Goal: Check status: Check status

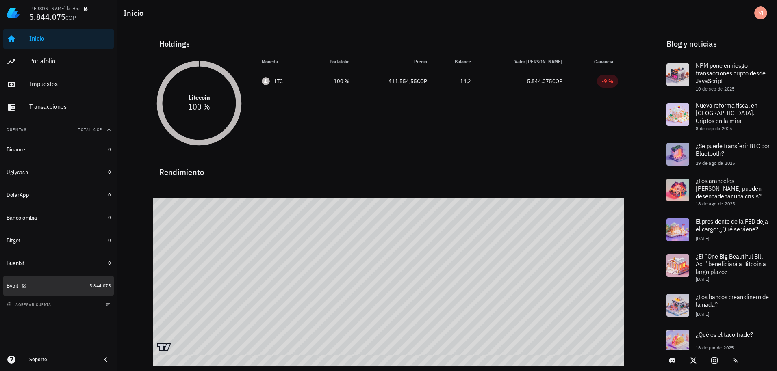
click at [93, 287] on span "5.844.075" at bounding box center [99, 286] width 21 height 6
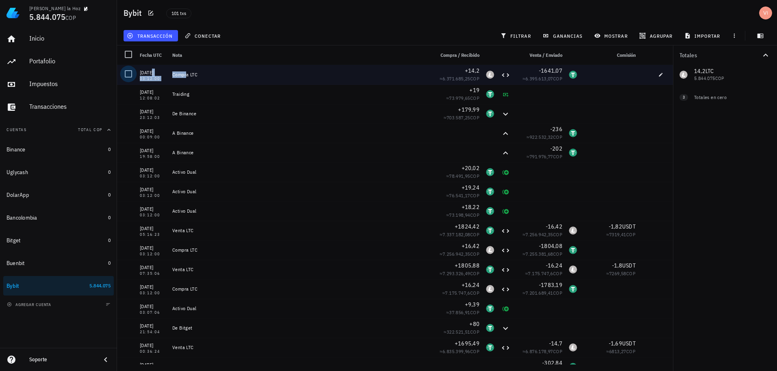
drag, startPoint x: 167, startPoint y: 73, endPoint x: 125, endPoint y: 74, distance: 41.9
click at [125, 74] on div "15/09/2025 03:12:00 Compra LTC +14,2 ≈ 6.371.685,25 COP -1641,07 ≈ 6.395.613,07…" at bounding box center [395, 75] width 556 height 20
click at [125, 74] on div at bounding box center [129, 74] width 14 height 14
